Goal: Ask a question: Seek information or help from site administrators or community

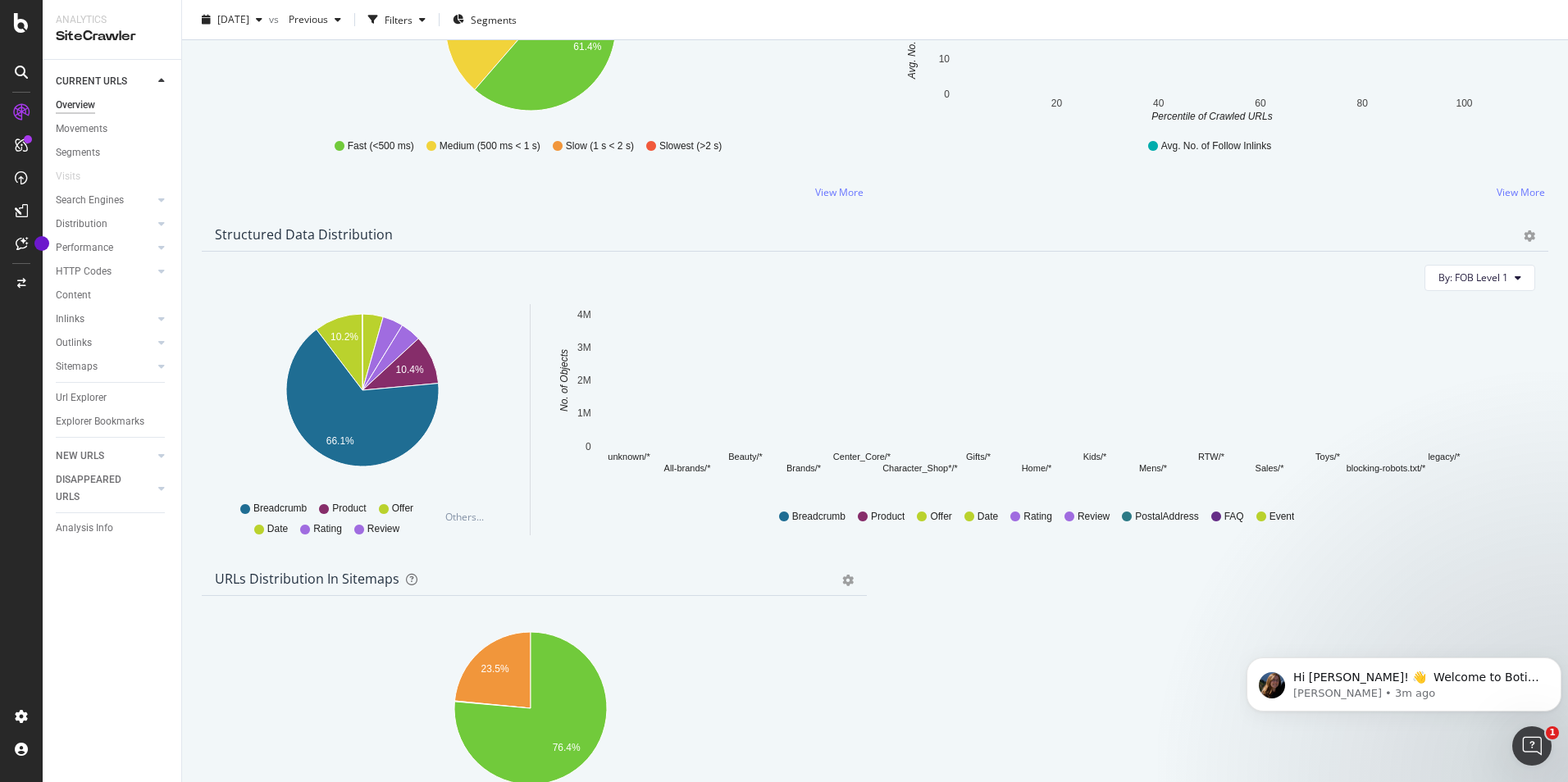
scroll to position [1558, 0]
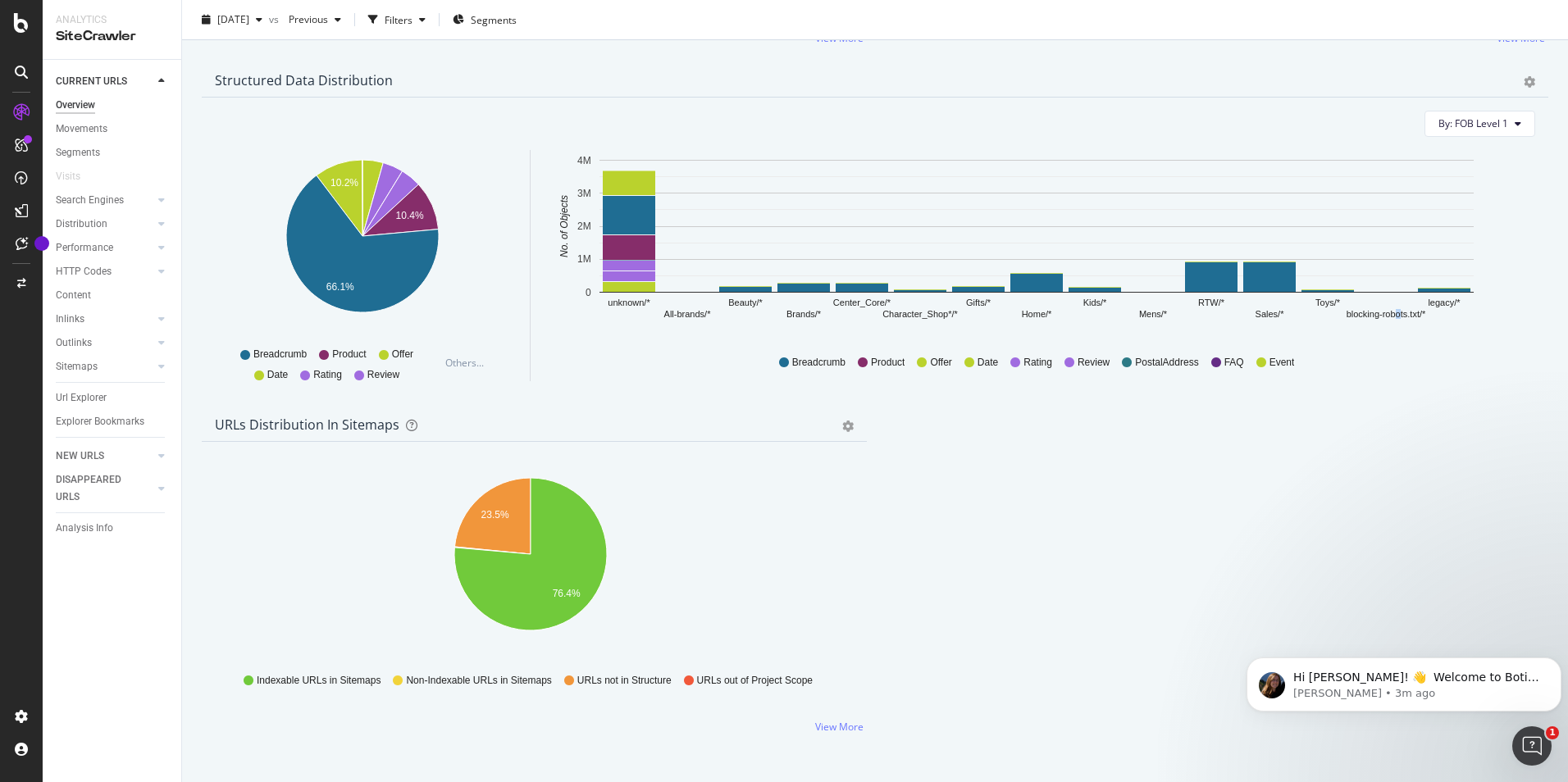
click at [1399, 319] on text "blocking-robots.txt/*" at bounding box center [1387, 314] width 79 height 10
click at [1397, 319] on text "blocking-robots.txt/*" at bounding box center [1387, 314] width 79 height 10
drag, startPoint x: 1397, startPoint y: 320, endPoint x: 1366, endPoint y: 349, distance: 42.4
click at [1364, 350] on div "Breadcrumb Product Offer Date Rating Review PostalAddress FAQ Event" at bounding box center [1043, 360] width 985 height 41
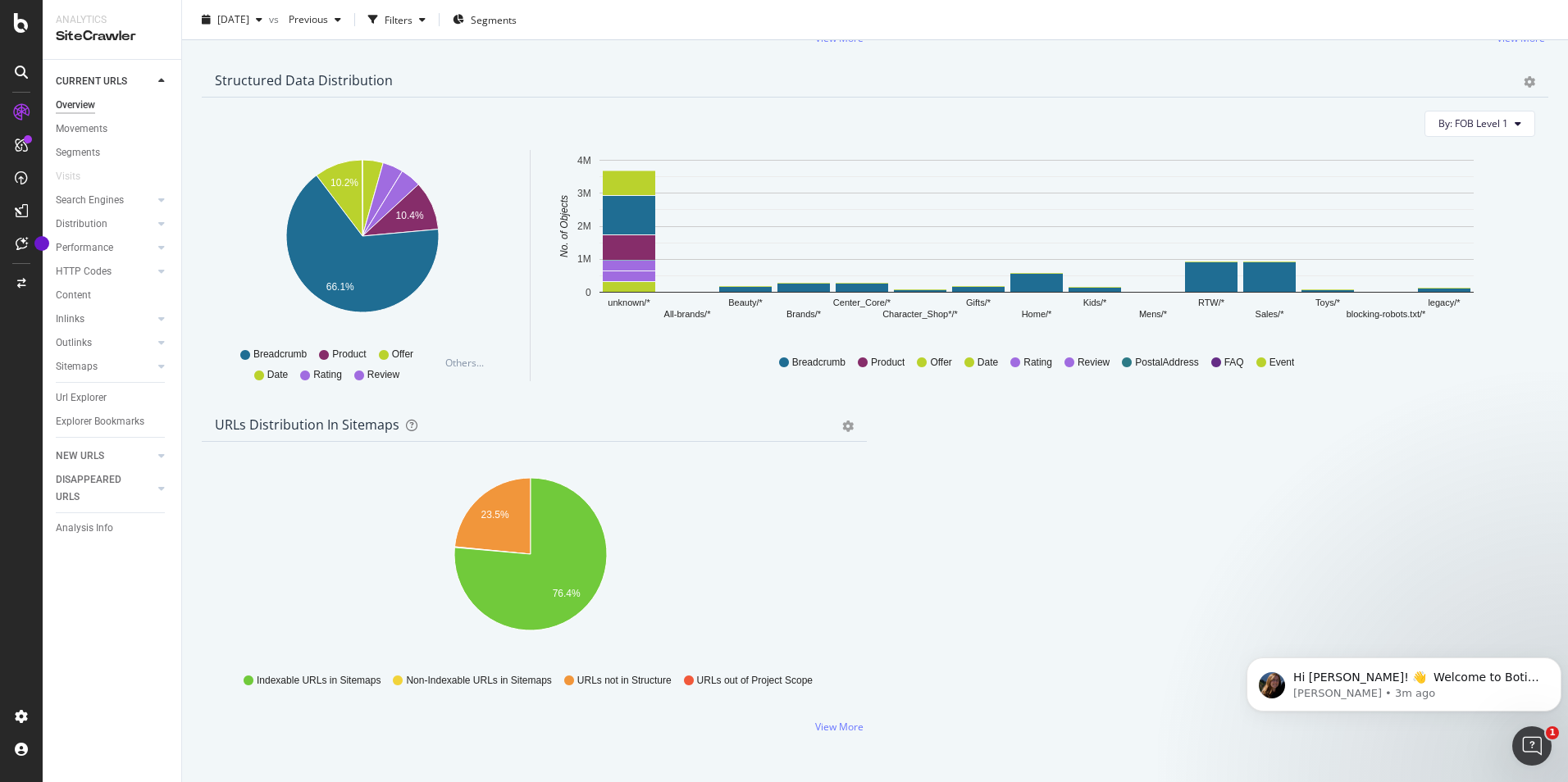
scroll to position [1476, 0]
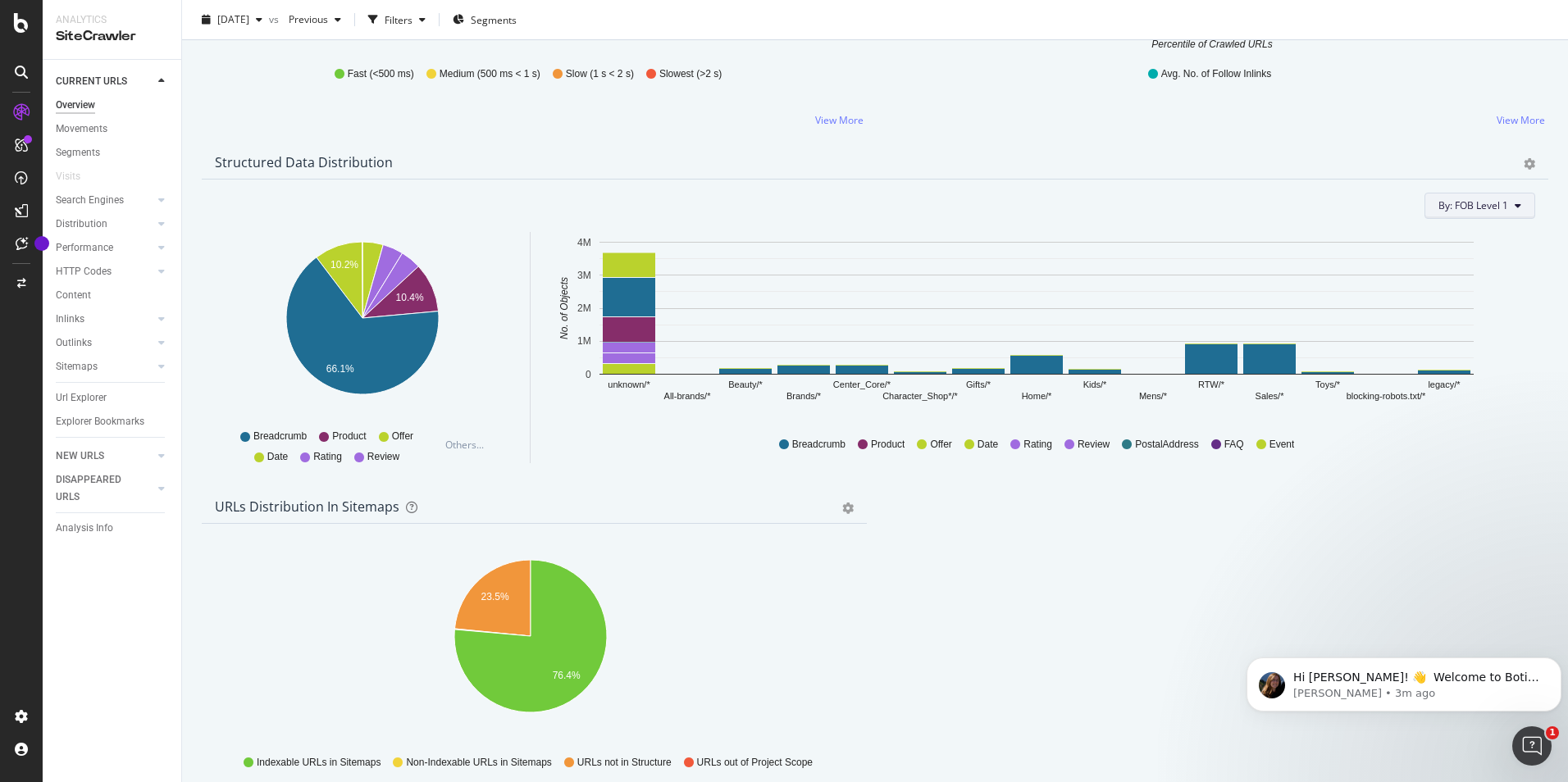
click at [1467, 210] on span "By: FOB Level 1" at bounding box center [1473, 205] width 69 height 14
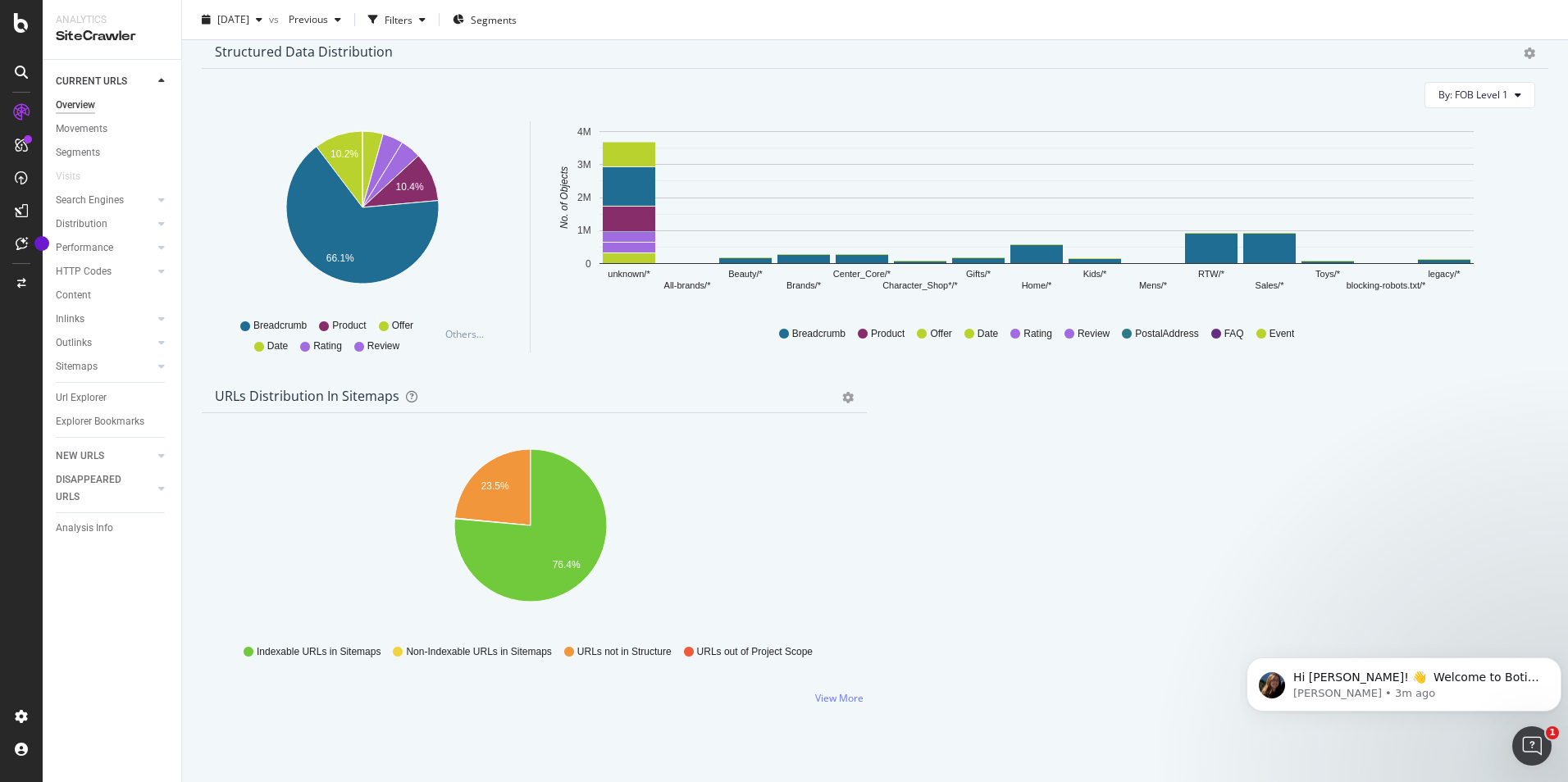
scroll to position [1596, 0]
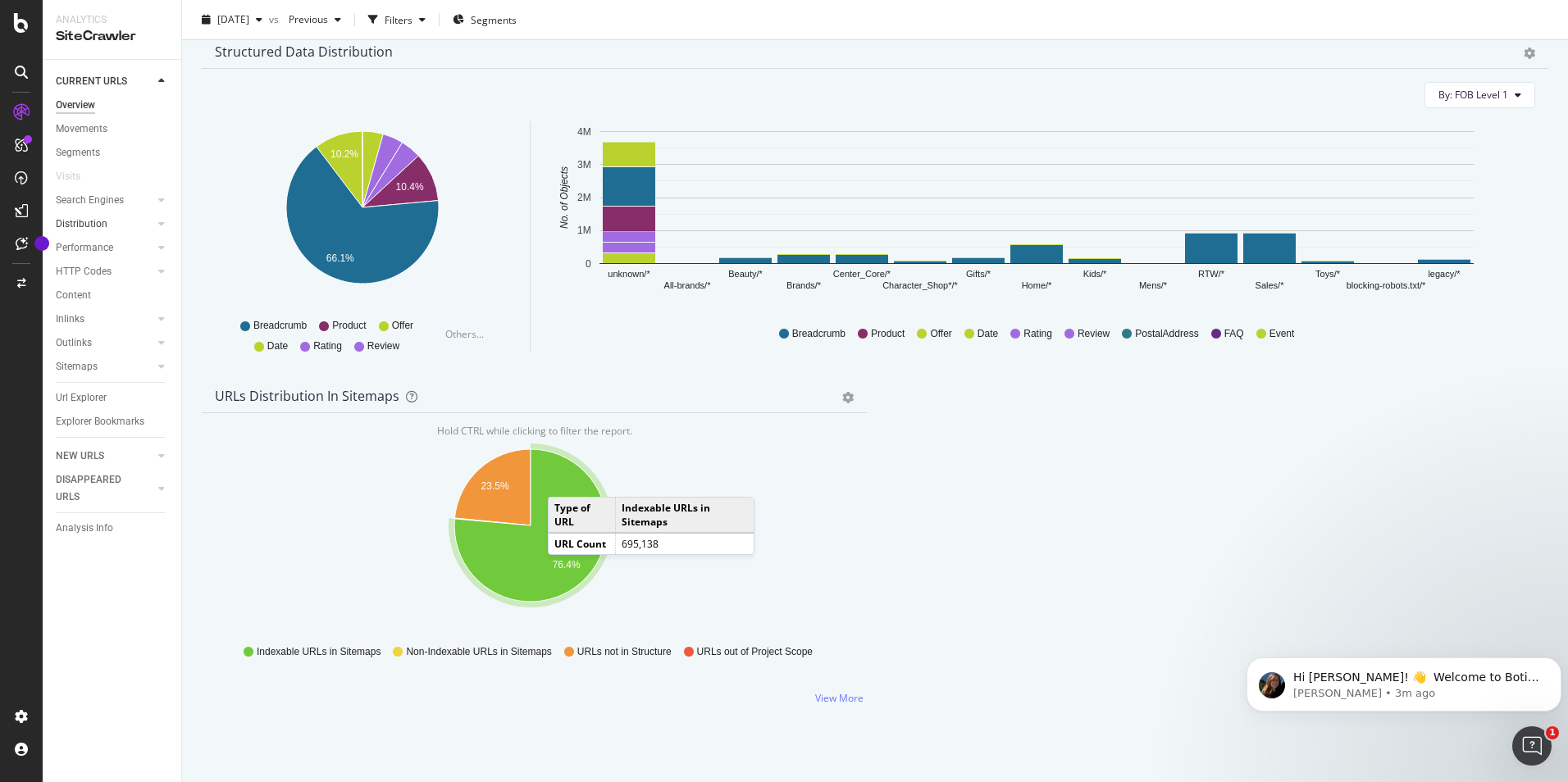
click at [101, 217] on div "Distribution" at bounding box center [81, 224] width 51 height 17
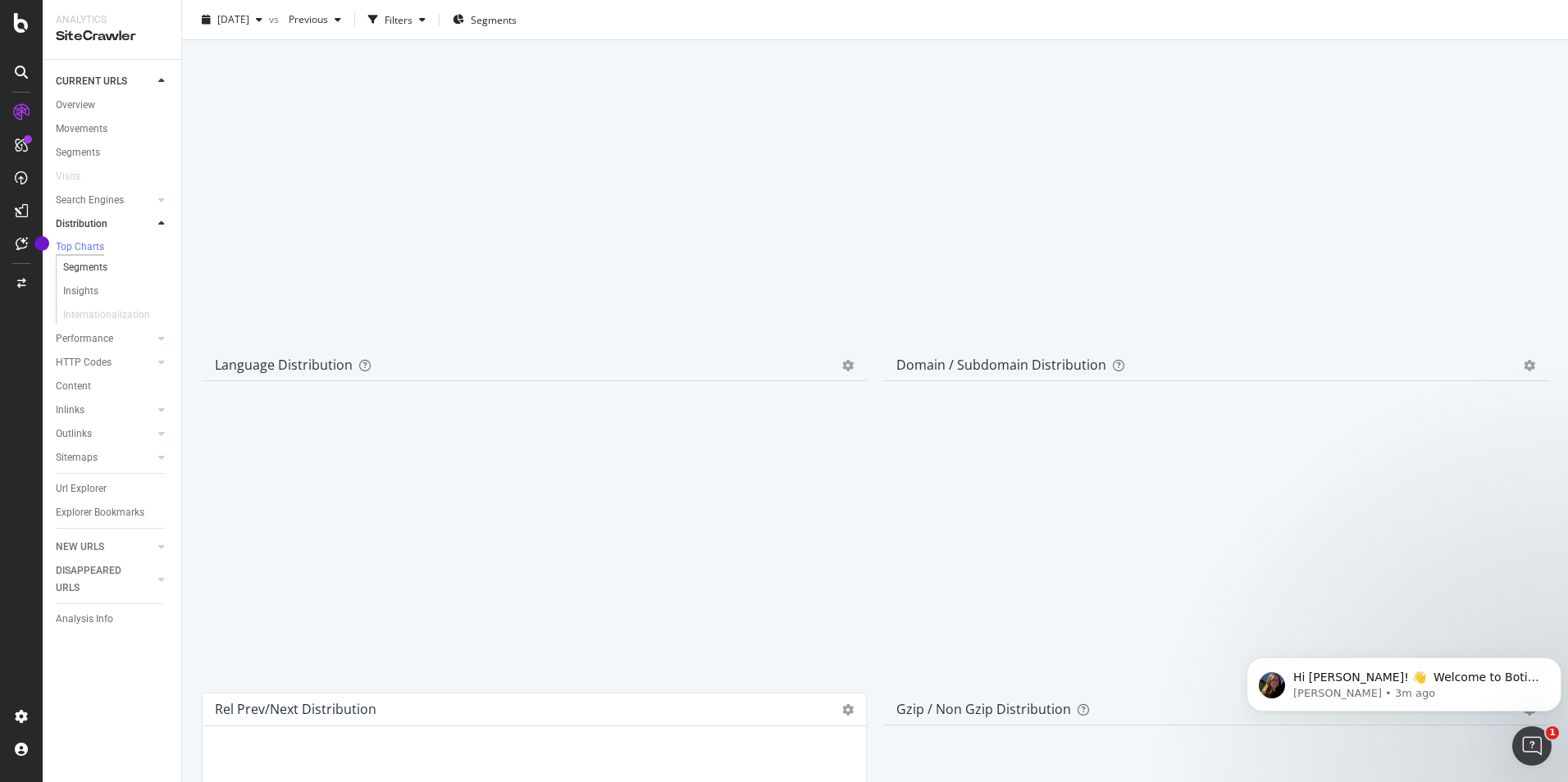
click at [116, 266] on link "Segments" at bounding box center [116, 267] width 106 height 17
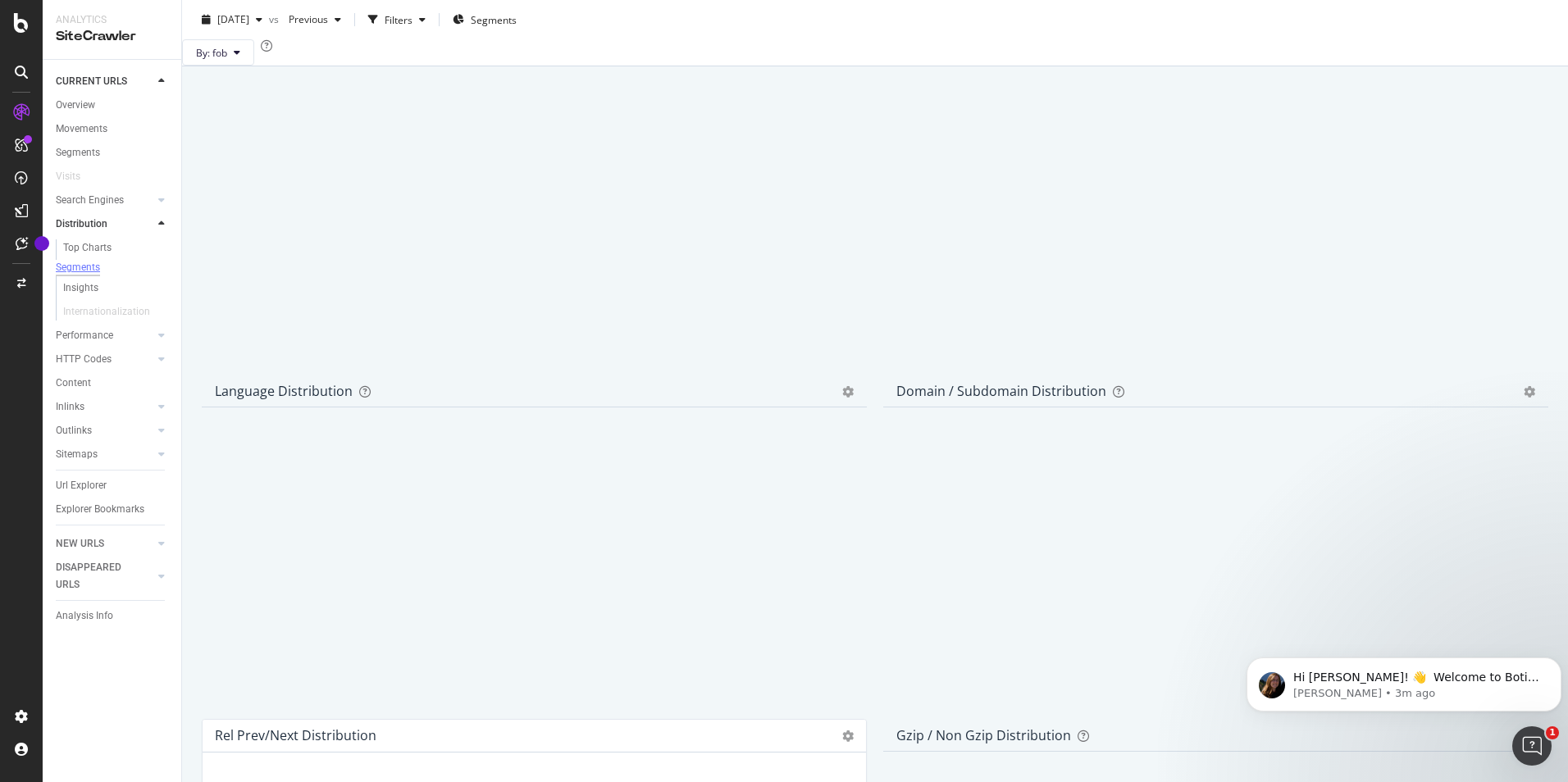
scroll to position [814, 0]
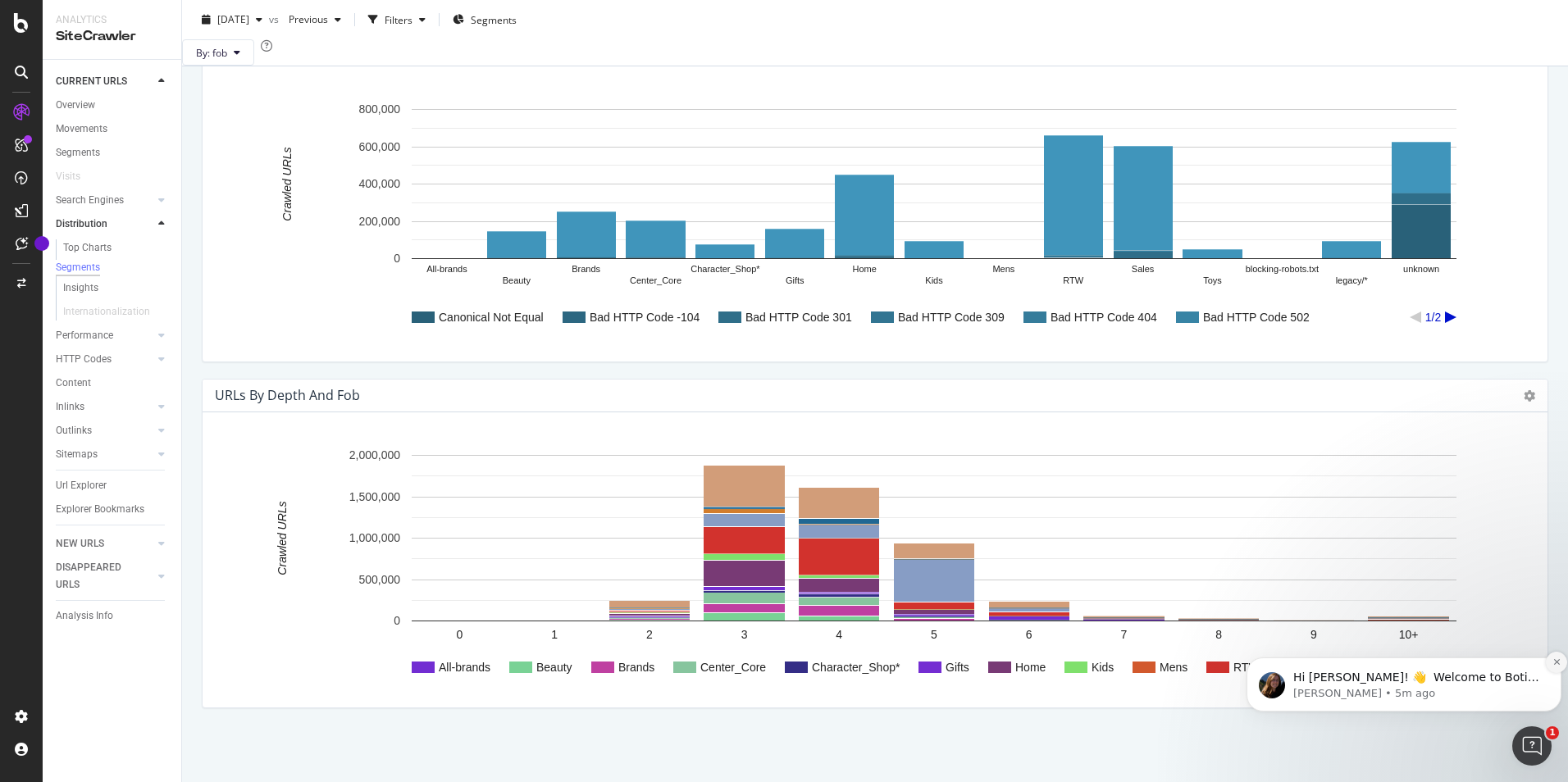
click at [1551, 663] on button "Dismiss notification" at bounding box center [1557, 663] width 22 height 22
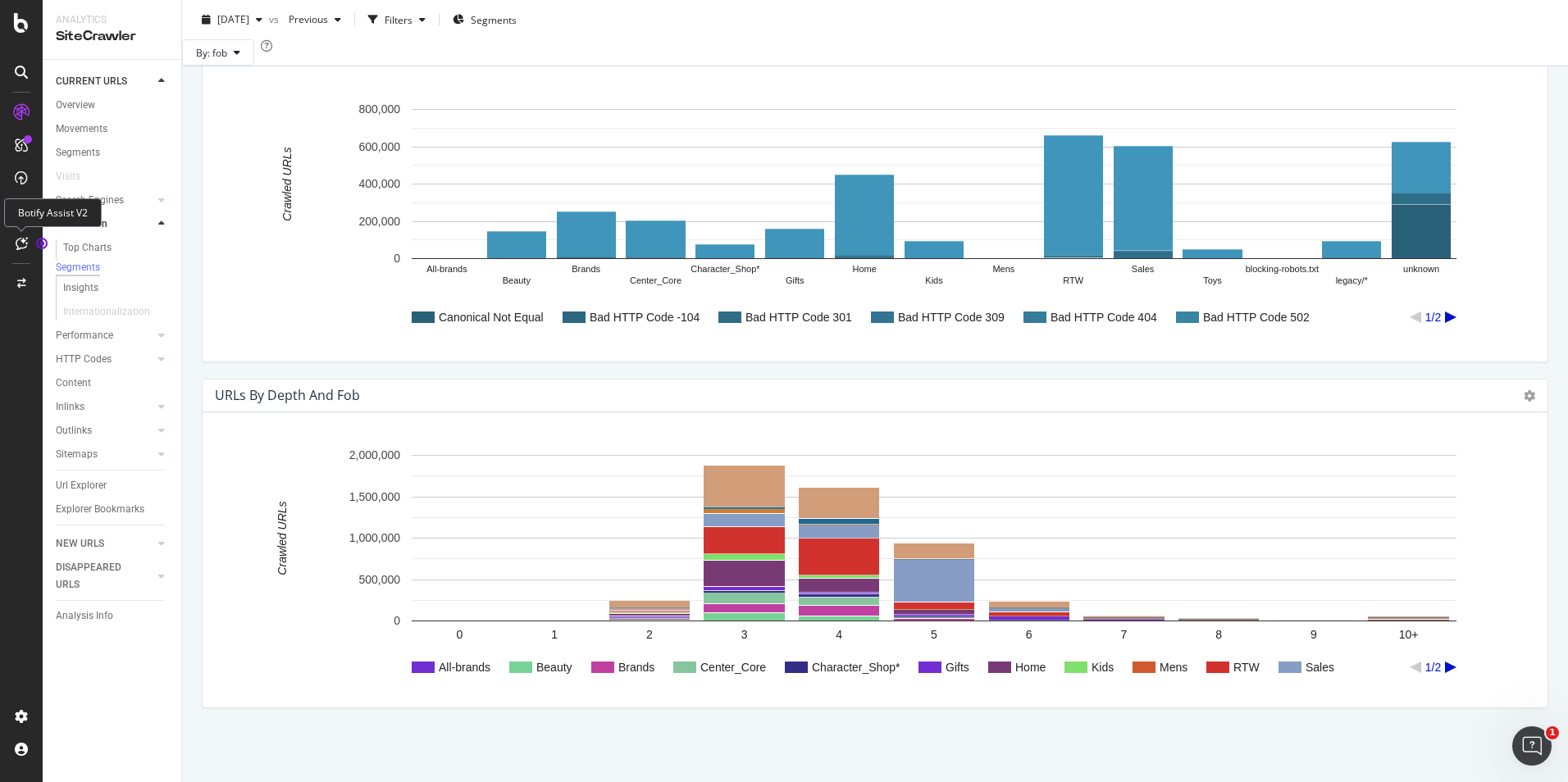
click at [25, 249] on icon at bounding box center [22, 244] width 13 height 14
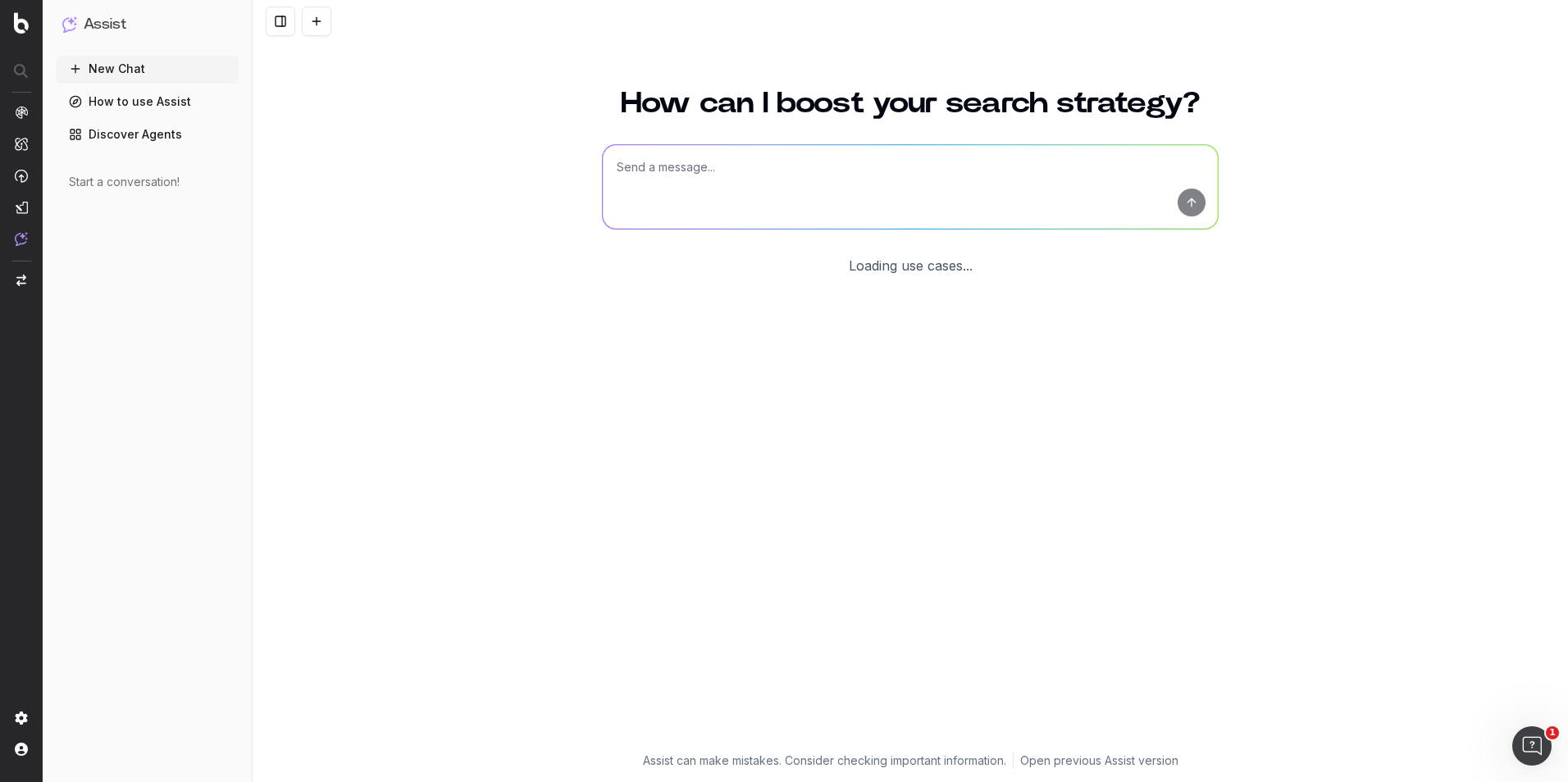
click at [723, 172] on textarea at bounding box center [910, 187] width 615 height 84
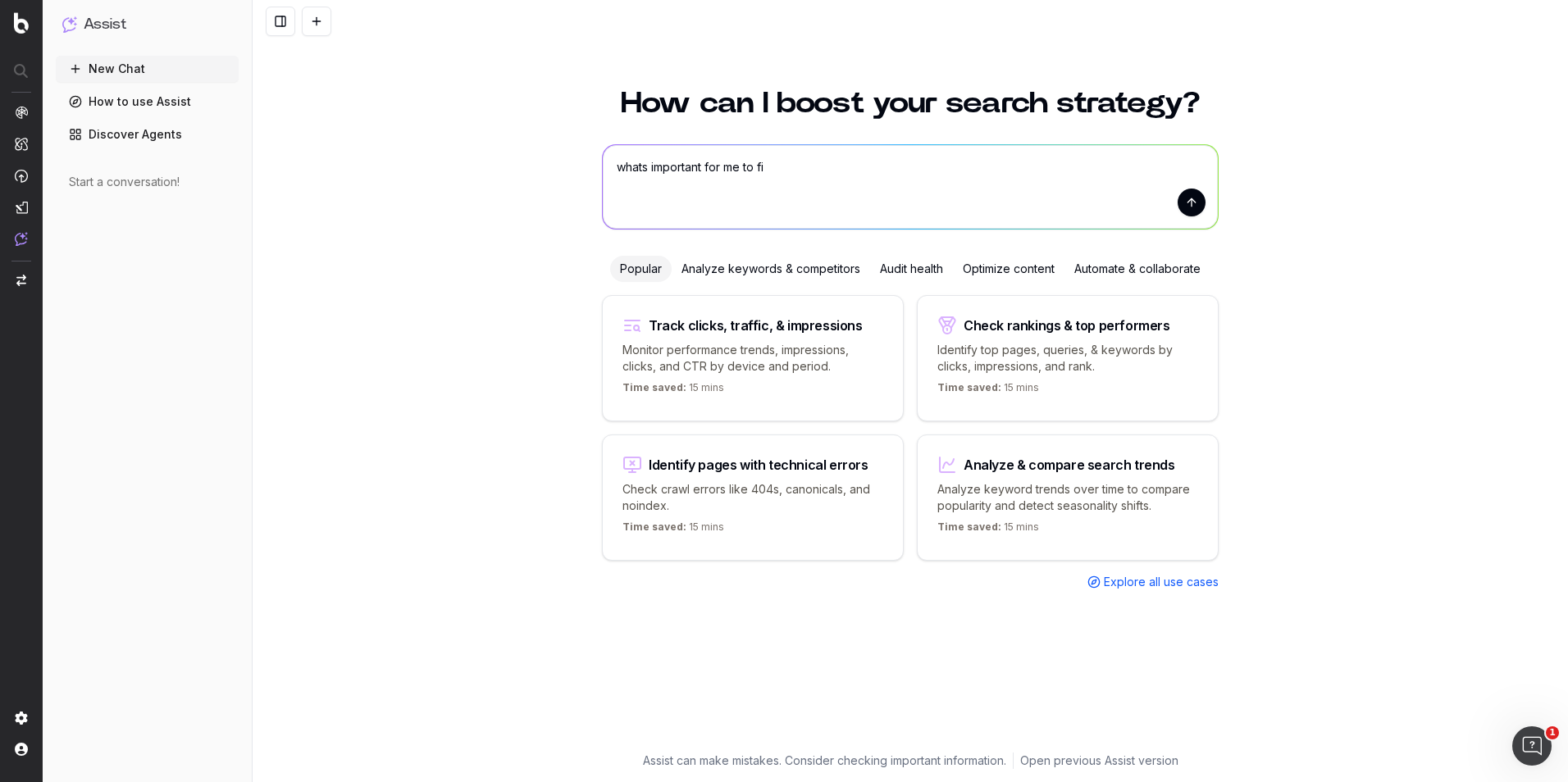
type textarea "whats important for me to fix"
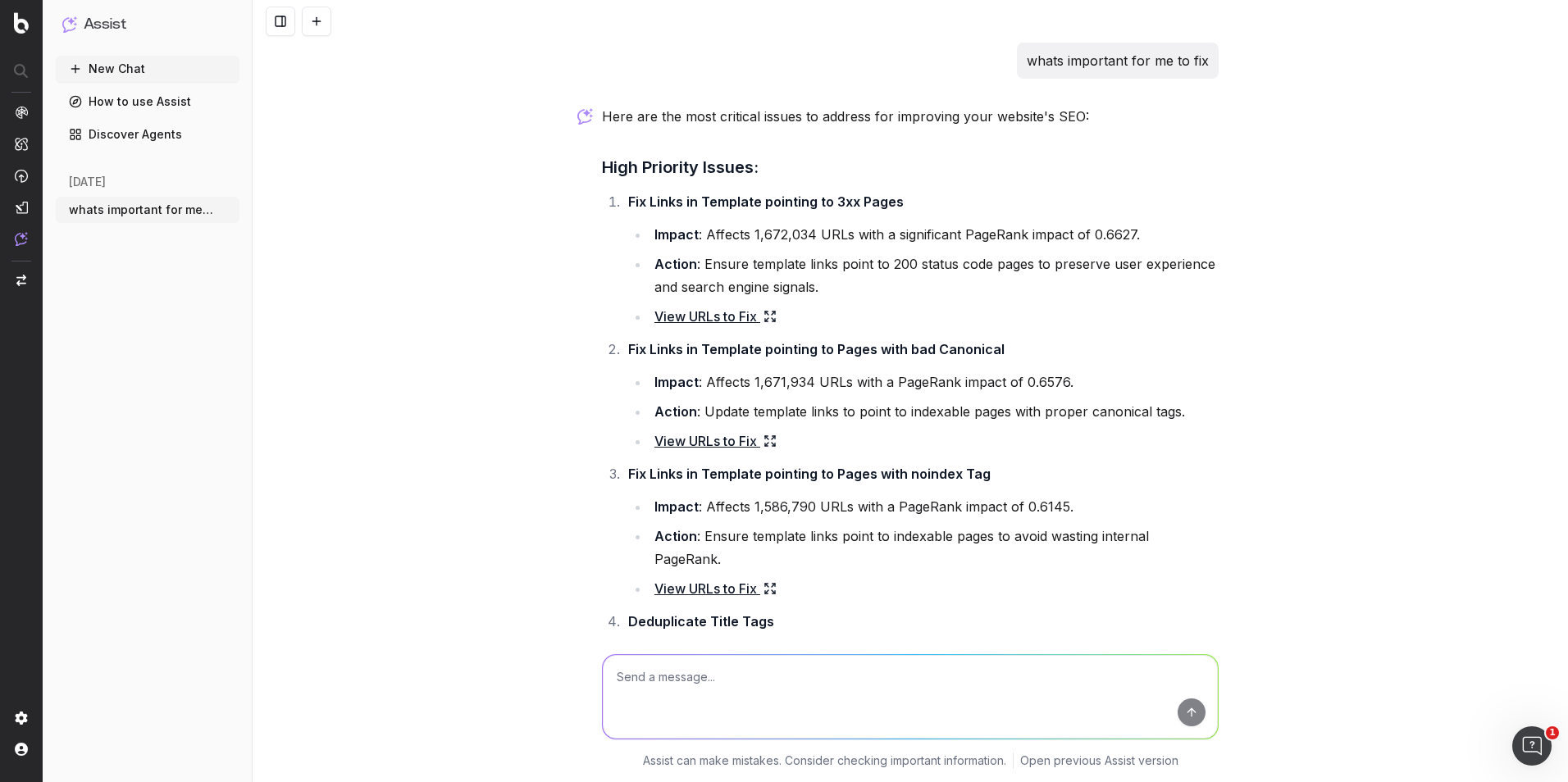
click at [733, 316] on link "View URLs to Fix" at bounding box center [715, 316] width 122 height 23
